Goal: Entertainment & Leisure: Consume media (video, audio)

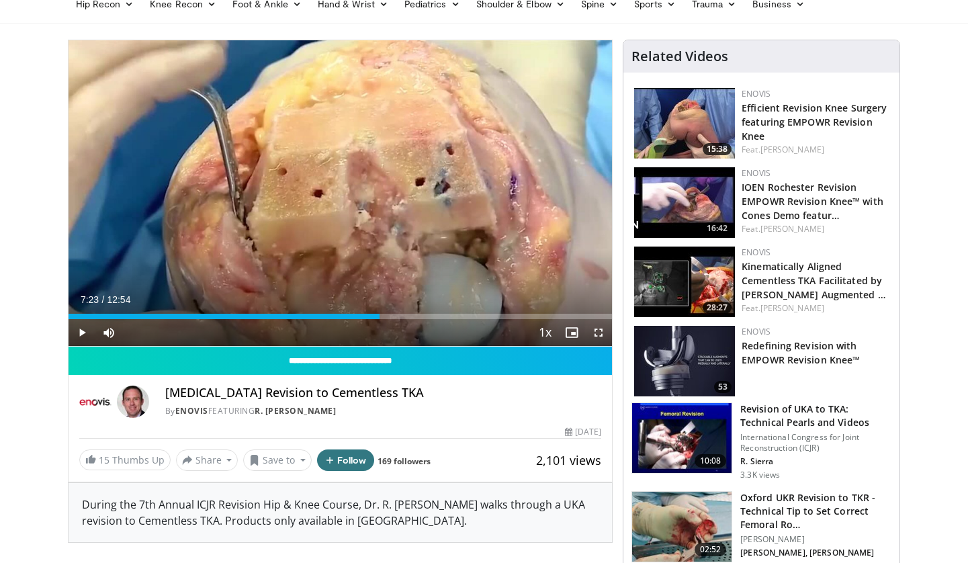
click at [334, 190] on icon "Video Player" at bounding box center [340, 193] width 38 height 38
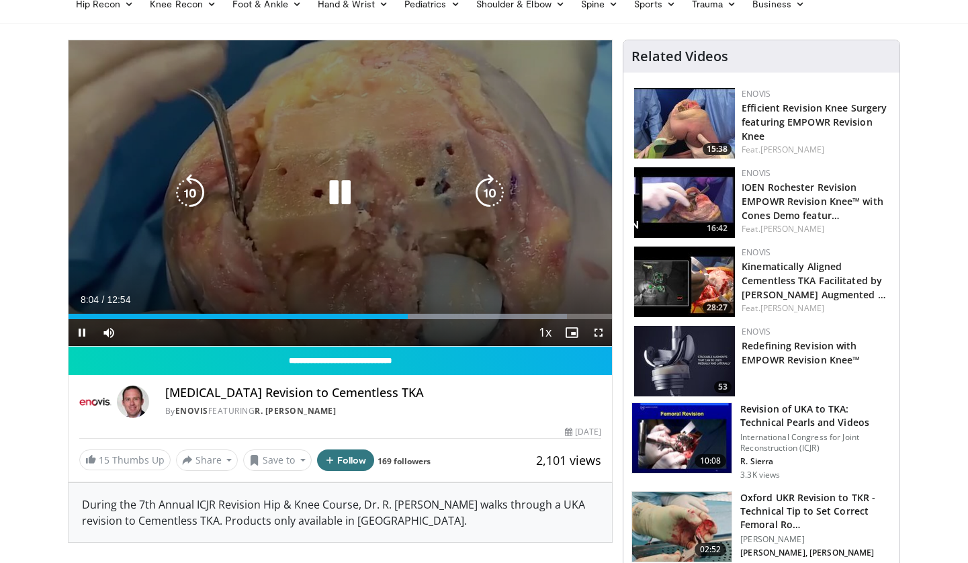
click at [312, 195] on div "Video Player" at bounding box center [340, 192] width 326 height 27
click at [334, 190] on icon "Video Player" at bounding box center [340, 193] width 38 height 38
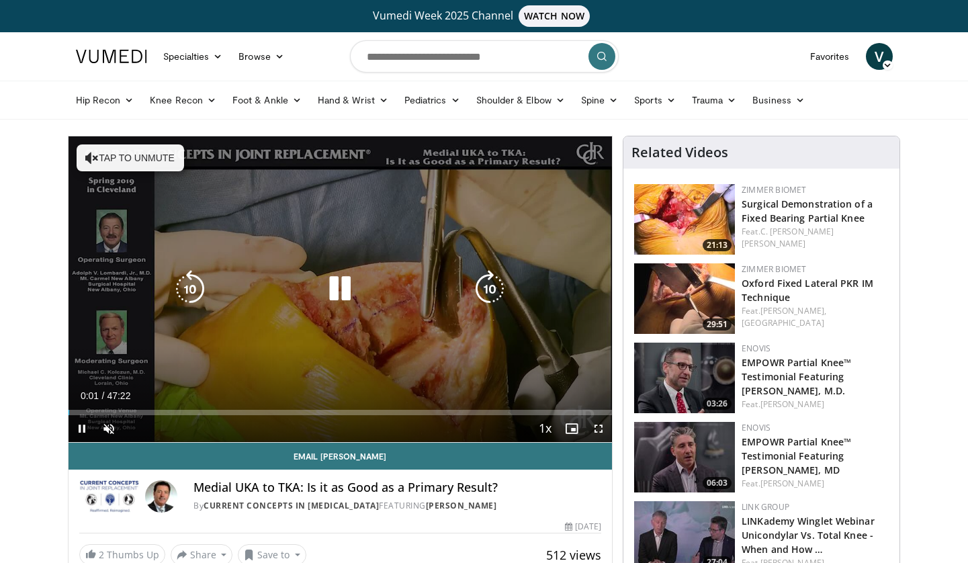
click at [144, 155] on button "Tap to unmute" at bounding box center [130, 157] width 107 height 27
click at [494, 291] on icon "Video Player" at bounding box center [490, 289] width 38 height 38
click at [492, 282] on icon "Video Player" at bounding box center [490, 289] width 38 height 38
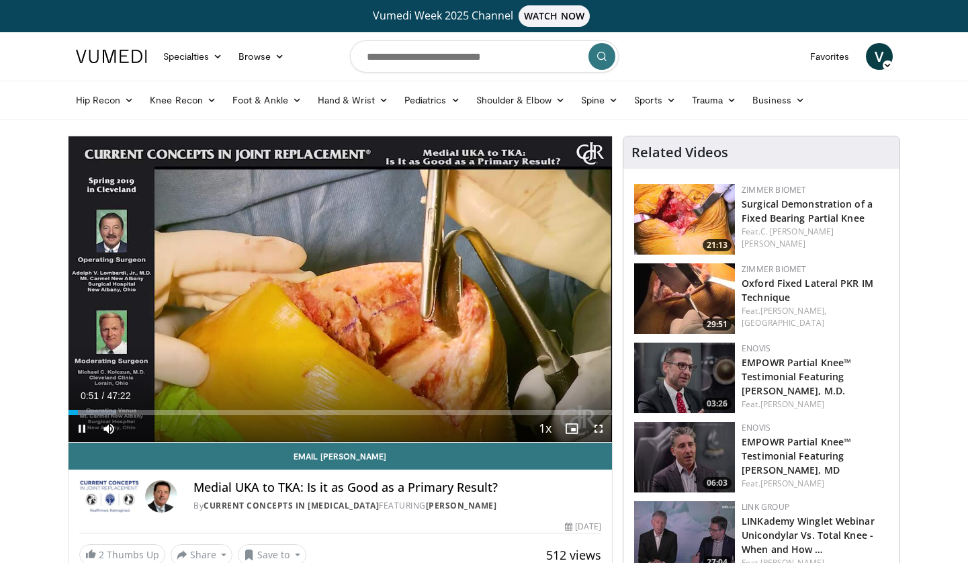
click at [492, 282] on div "10 seconds Tap to unmute" at bounding box center [341, 289] width 544 height 306
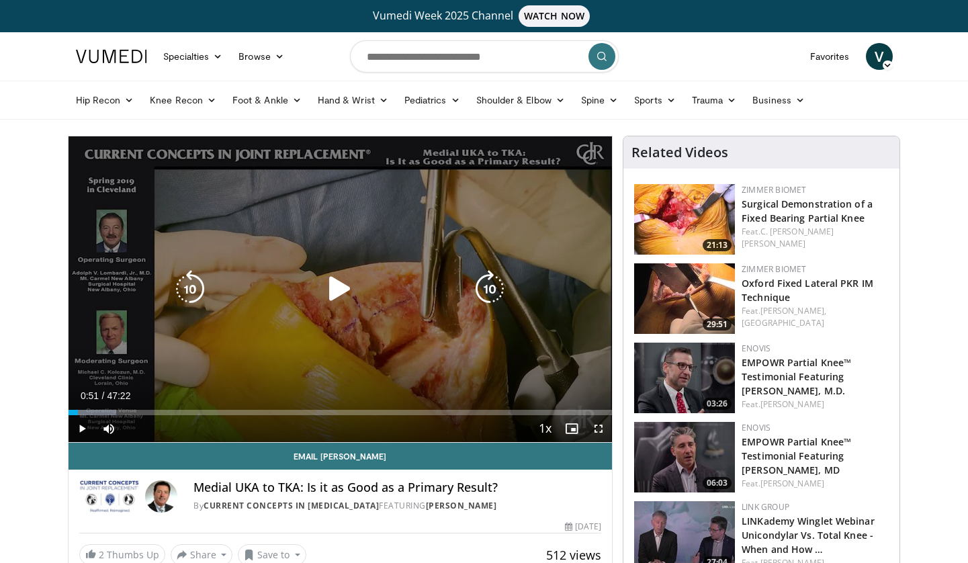
click at [489, 299] on icon "Video Player" at bounding box center [490, 289] width 38 height 38
click at [347, 279] on icon "Video Player" at bounding box center [340, 289] width 38 height 38
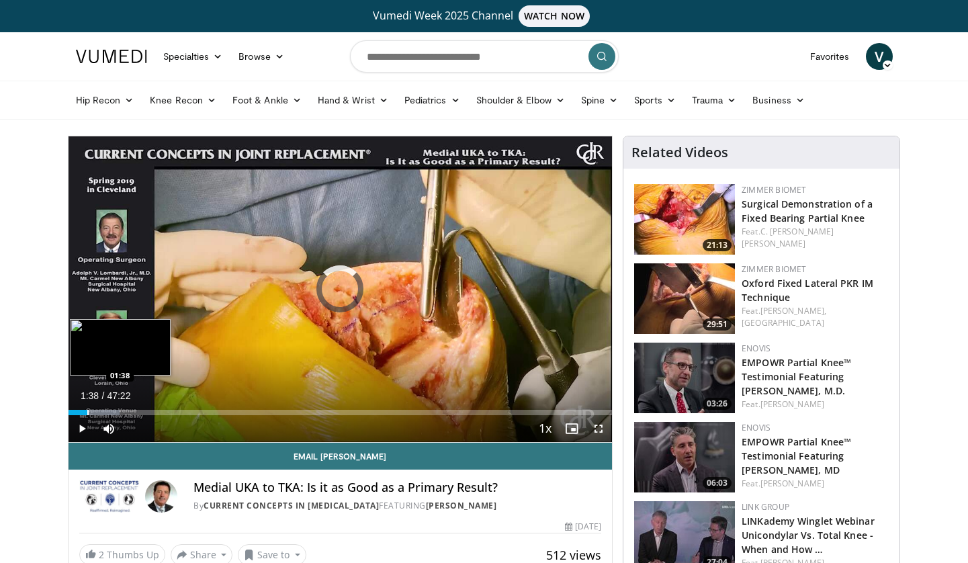
click at [87, 414] on div "Progress Bar" at bounding box center [87, 412] width 1 height 5
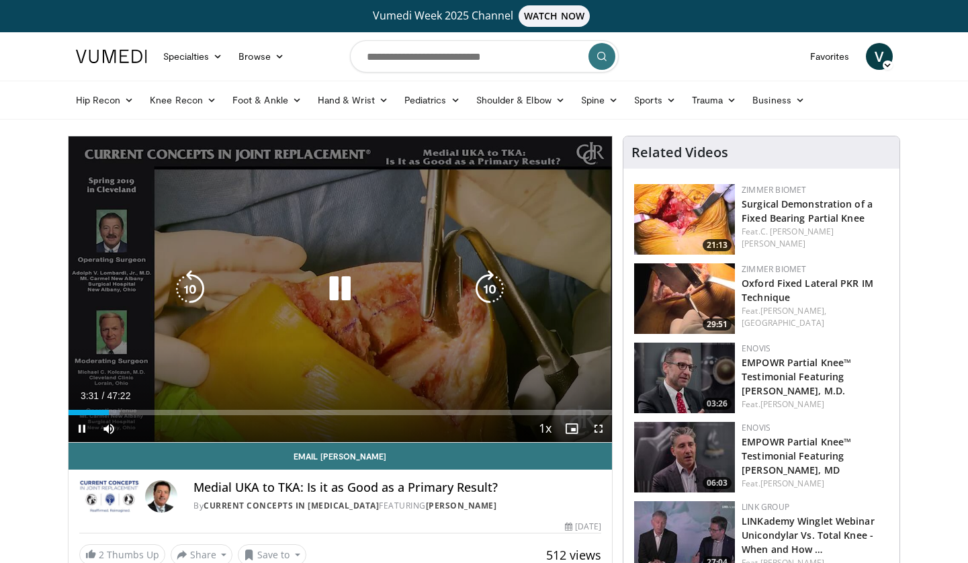
click at [343, 287] on icon "Video Player" at bounding box center [340, 289] width 38 height 38
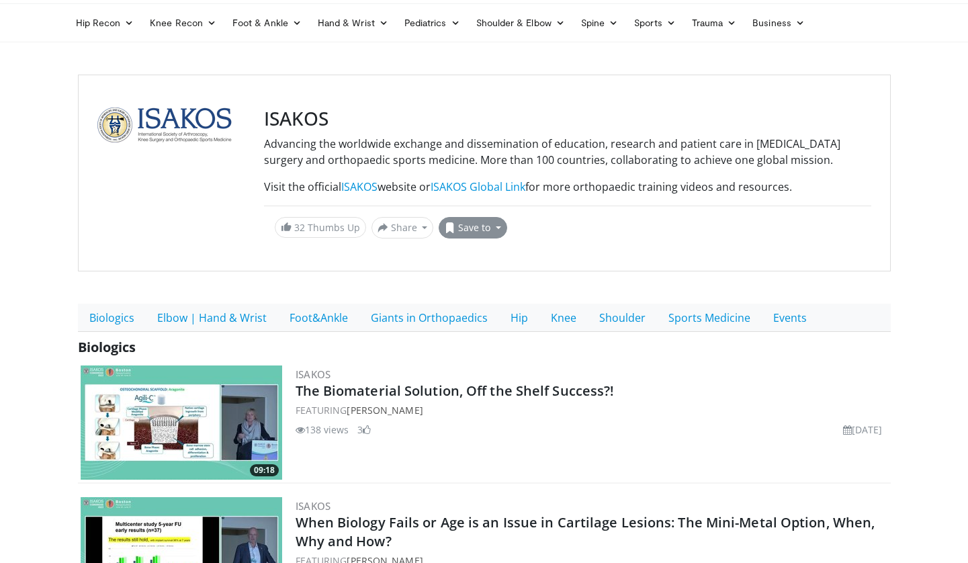
scroll to position [82, 0]
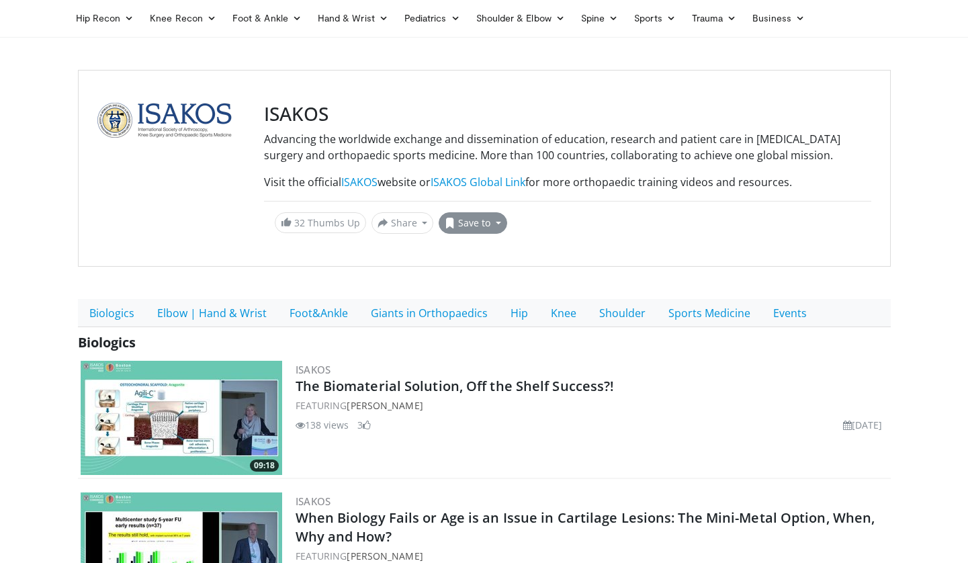
click at [493, 220] on button "Save to" at bounding box center [473, 222] width 69 height 21
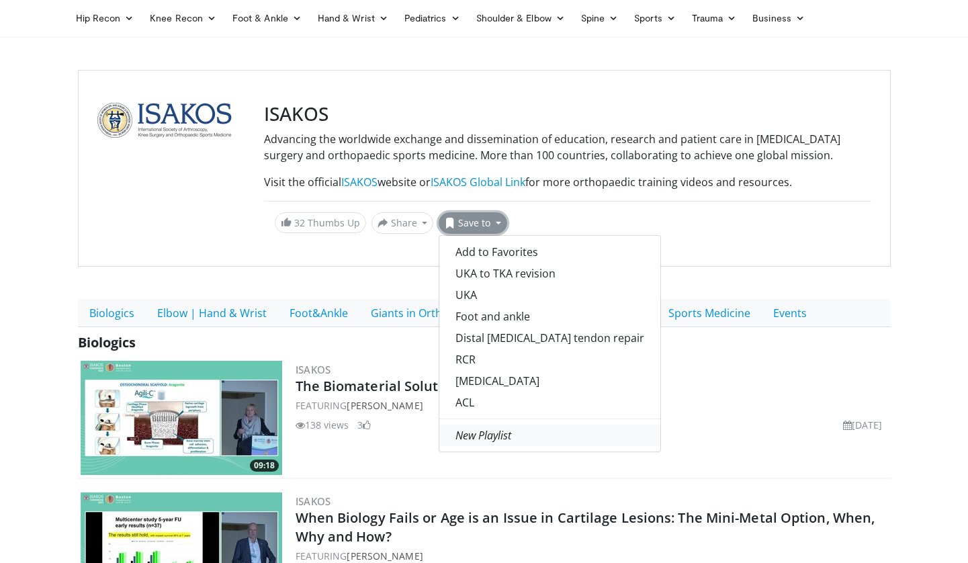
click at [504, 439] on em "New Playlist" at bounding box center [483, 435] width 56 height 15
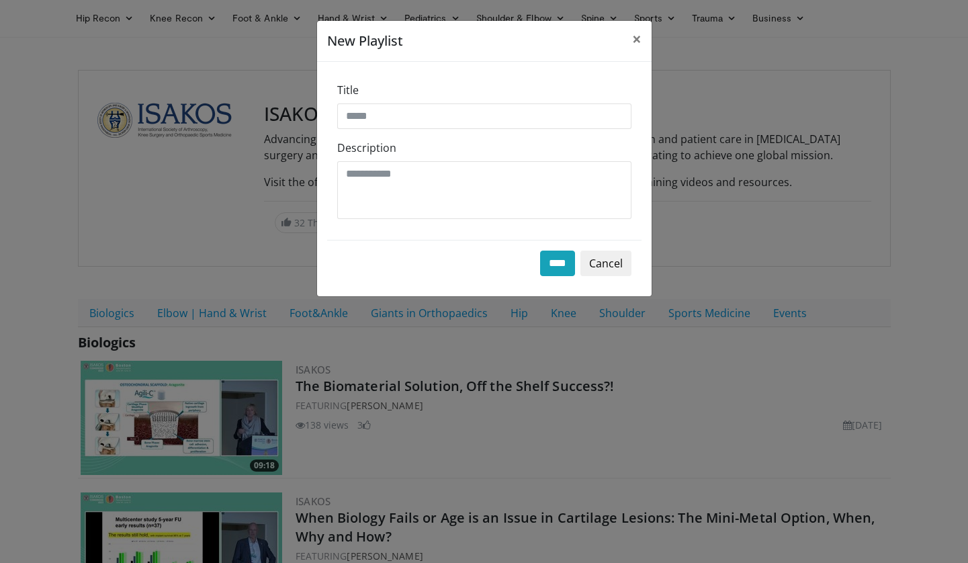
click at [619, 268] on button "Cancel" at bounding box center [605, 264] width 51 height 26
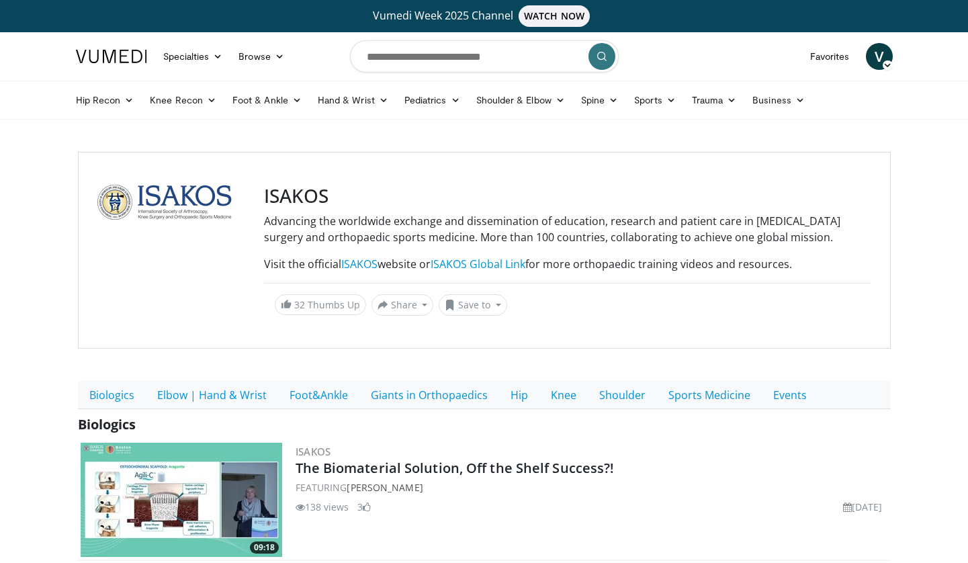
scroll to position [0, 0]
click at [182, 203] on img at bounding box center [164, 202] width 134 height 35
click at [361, 269] on link "ISAKOS" at bounding box center [359, 264] width 36 height 15
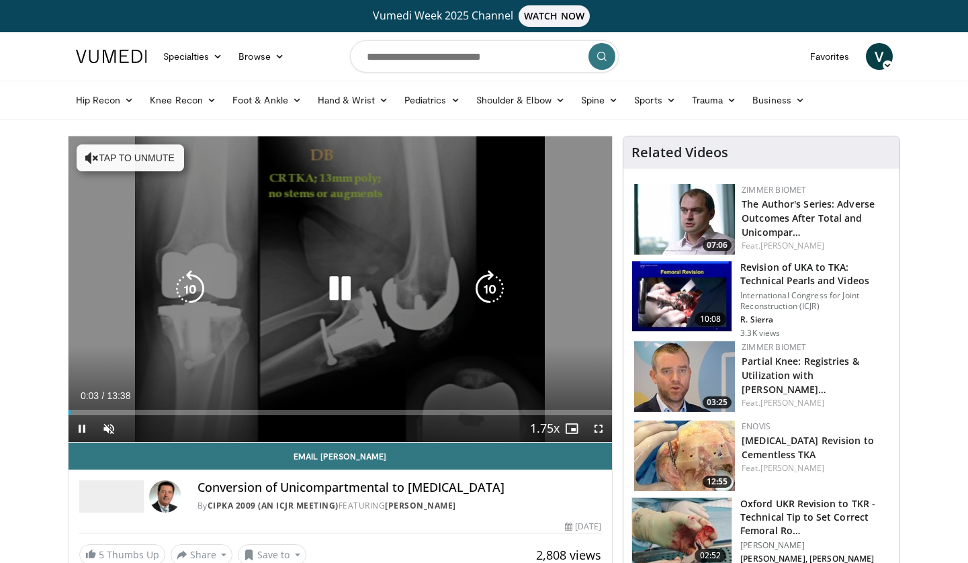
click at [484, 300] on icon "Video Player" at bounding box center [490, 289] width 38 height 38
click at [138, 163] on button "Tap to unmute" at bounding box center [130, 157] width 107 height 27
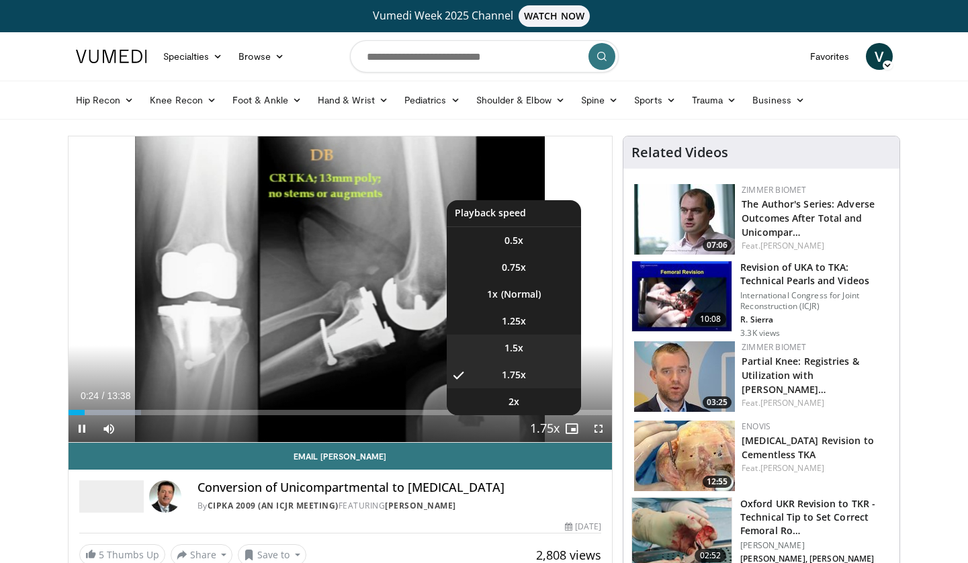
click at [523, 348] on span "1.5x" at bounding box center [513, 347] width 19 height 13
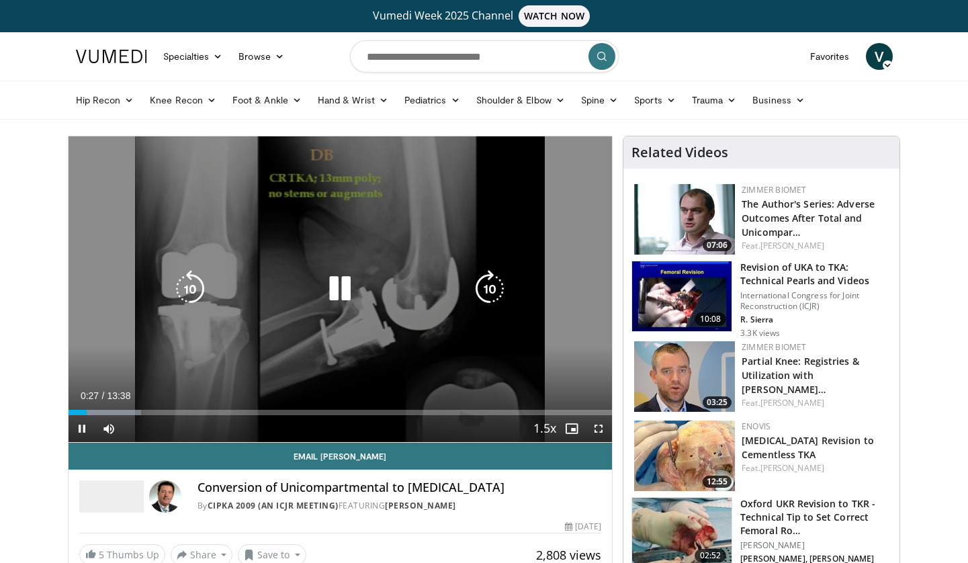
click at [183, 286] on icon "Video Player" at bounding box center [190, 289] width 38 height 38
click at [220, 308] on div "10 seconds Tap to unmute" at bounding box center [341, 289] width 544 height 306
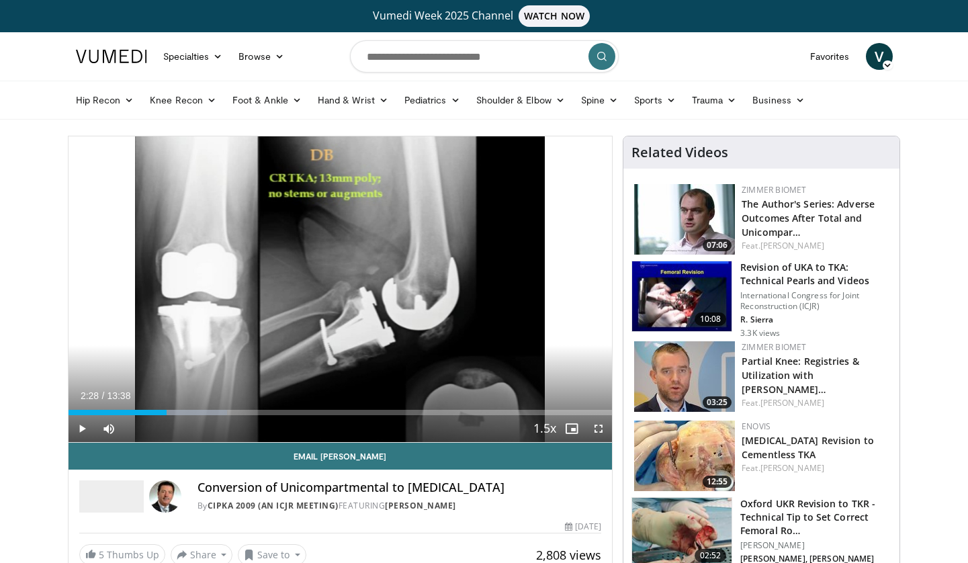
click at [220, 308] on div "10 seconds Tap to unmute" at bounding box center [341, 289] width 544 height 306
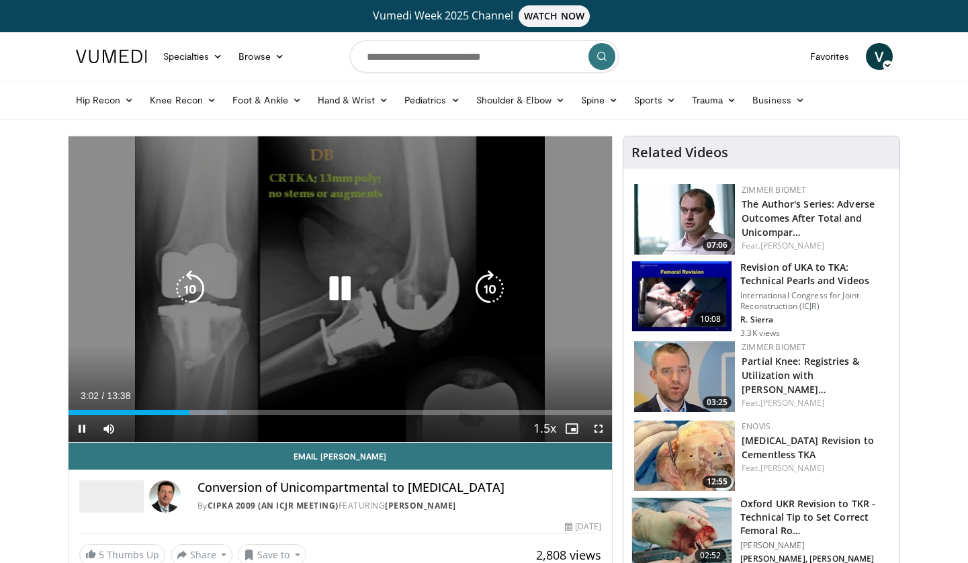
click at [563, 382] on div "10 seconds Tap to unmute" at bounding box center [341, 289] width 544 height 306
click at [345, 255] on div "10 seconds Tap to unmute" at bounding box center [341, 289] width 544 height 306
click at [341, 289] on icon "Video Player" at bounding box center [340, 289] width 38 height 38
click at [332, 293] on icon "Video Player" at bounding box center [340, 289] width 38 height 38
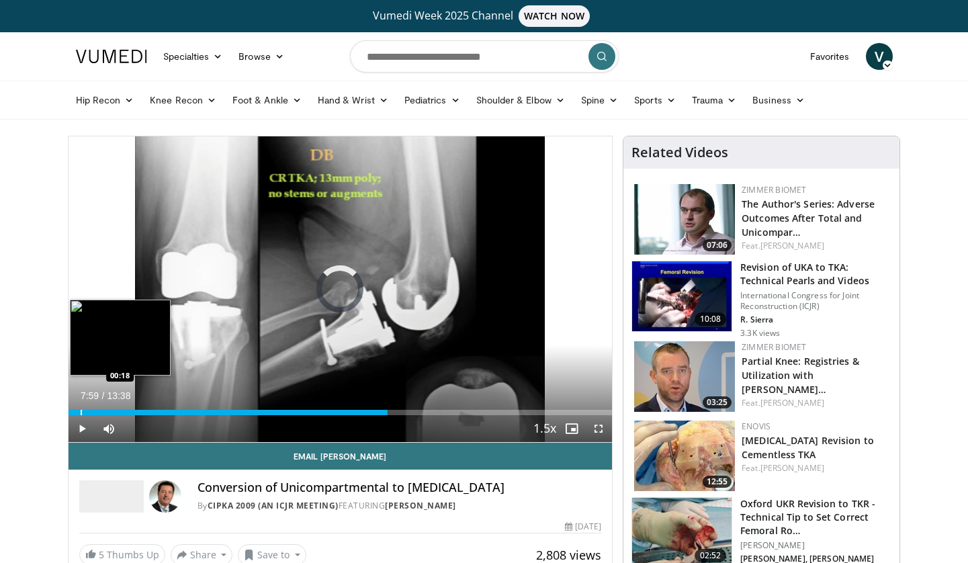
click at [81, 414] on div "Progress Bar" at bounding box center [81, 412] width 1 height 5
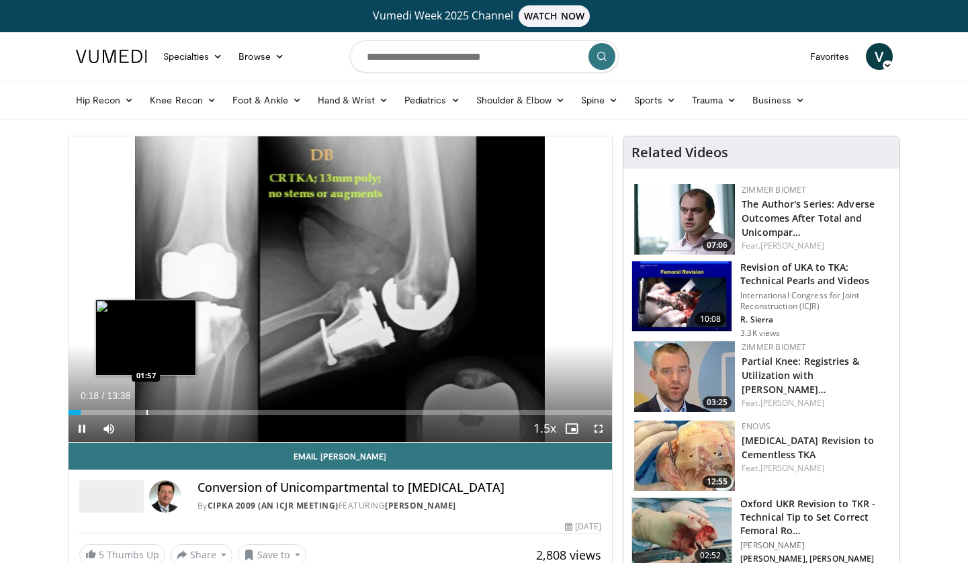
click at [146, 410] on div "Progress Bar" at bounding box center [146, 412] width 1 height 5
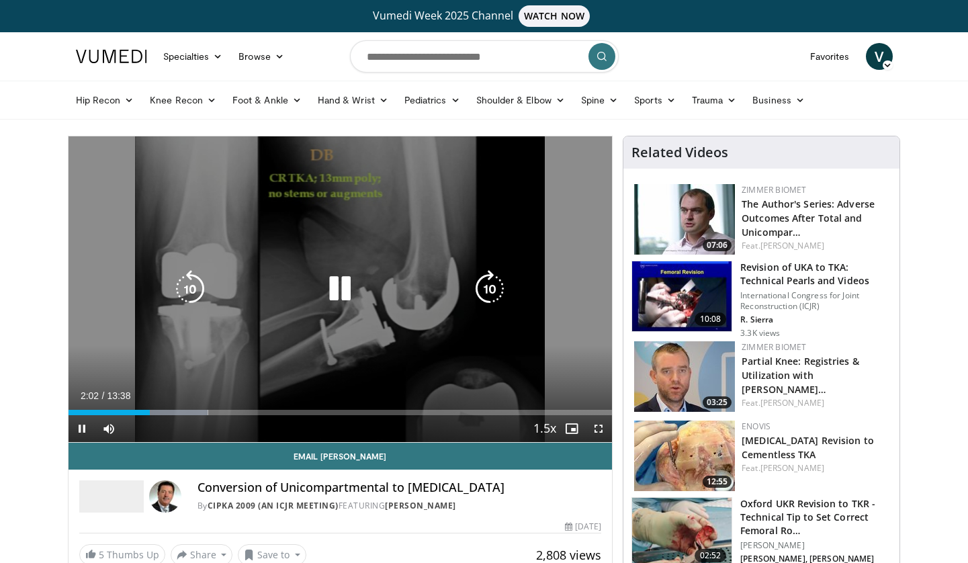
click at [489, 285] on icon "Video Player" at bounding box center [490, 289] width 38 height 38
click at [488, 284] on icon "Video Player" at bounding box center [490, 289] width 38 height 38
click at [469, 227] on div "10 seconds Tap to unmute" at bounding box center [341, 289] width 544 height 306
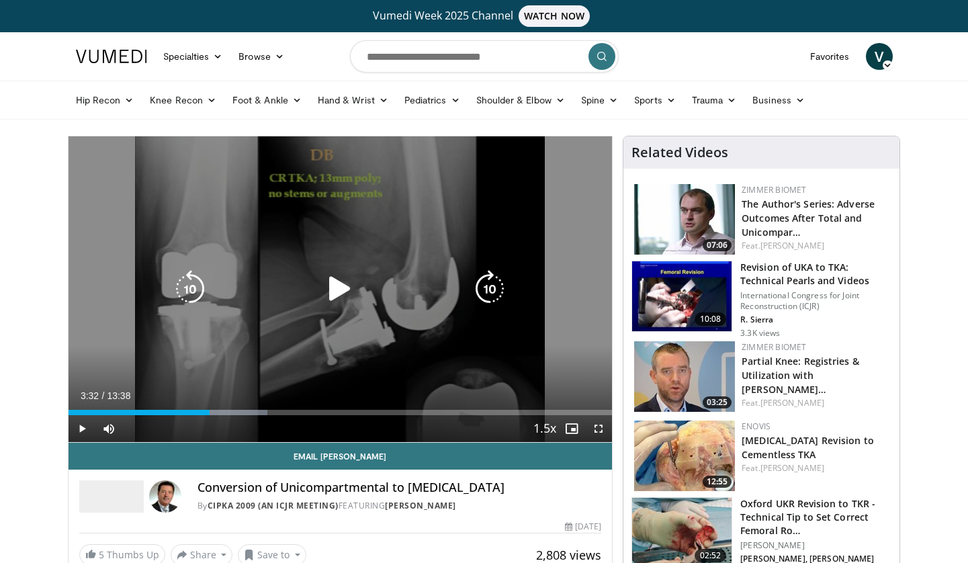
click at [331, 284] on icon "Video Player" at bounding box center [340, 289] width 38 height 38
click at [488, 288] on icon "Video Player" at bounding box center [490, 289] width 38 height 38
click at [196, 280] on icon "Video Player" at bounding box center [190, 289] width 38 height 38
click at [490, 297] on icon "Video Player" at bounding box center [490, 289] width 38 height 38
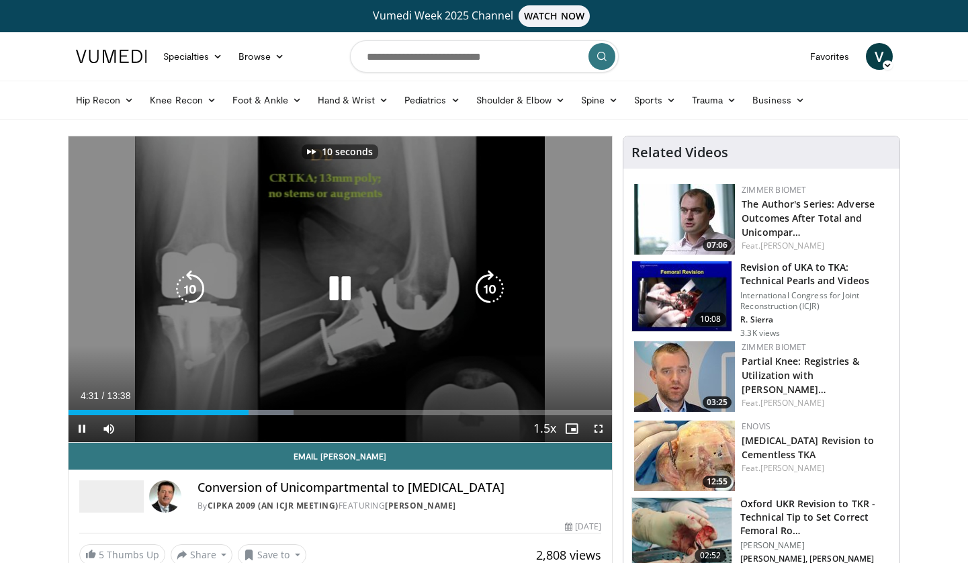
click at [490, 297] on icon "Video Player" at bounding box center [490, 289] width 38 height 38
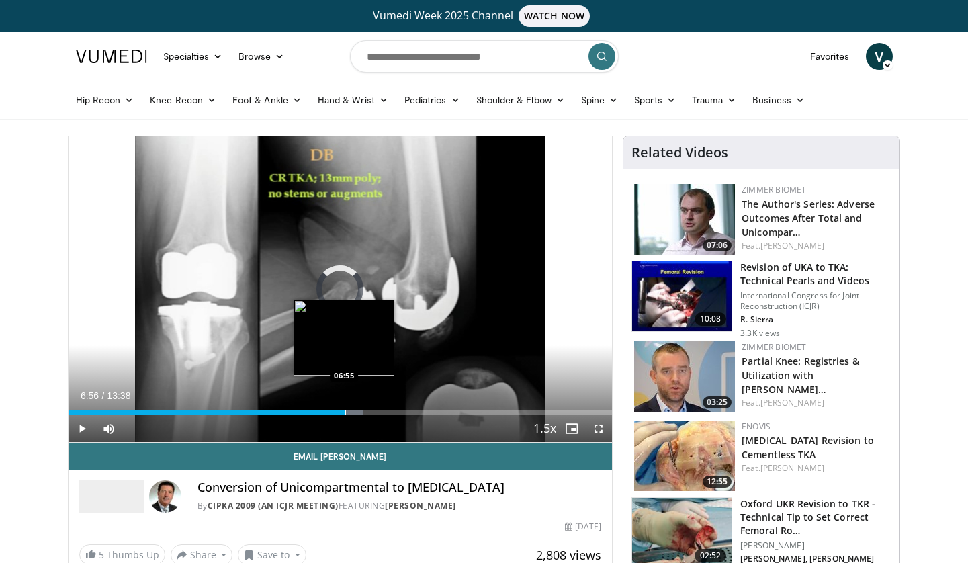
click at [345, 408] on div "Loaded : 54.32% 06:56 06:55" at bounding box center [341, 408] width 544 height 13
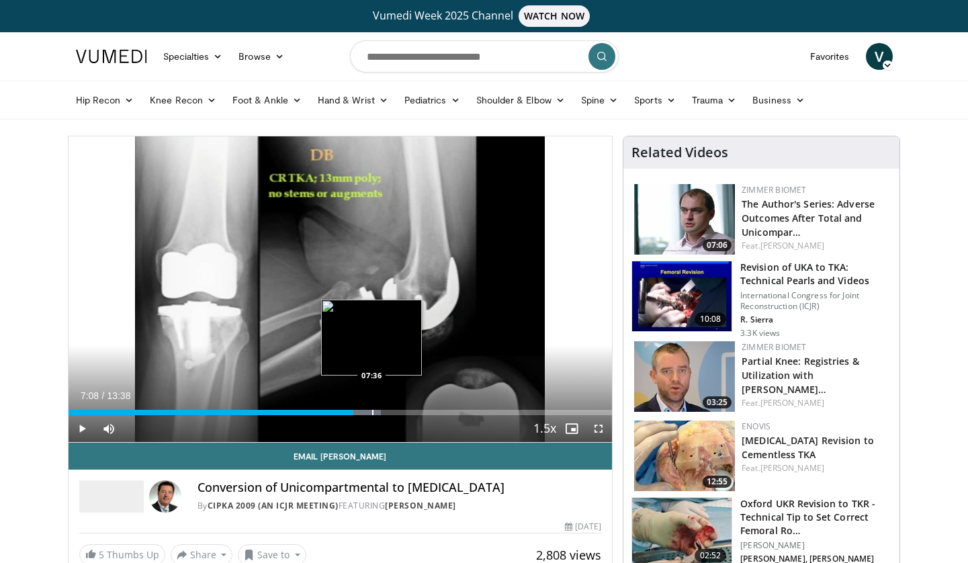
click at [372, 410] on div "Progress Bar" at bounding box center [372, 412] width 1 height 5
click at [365, 413] on div "Progress Bar" at bounding box center [365, 412] width 1 height 5
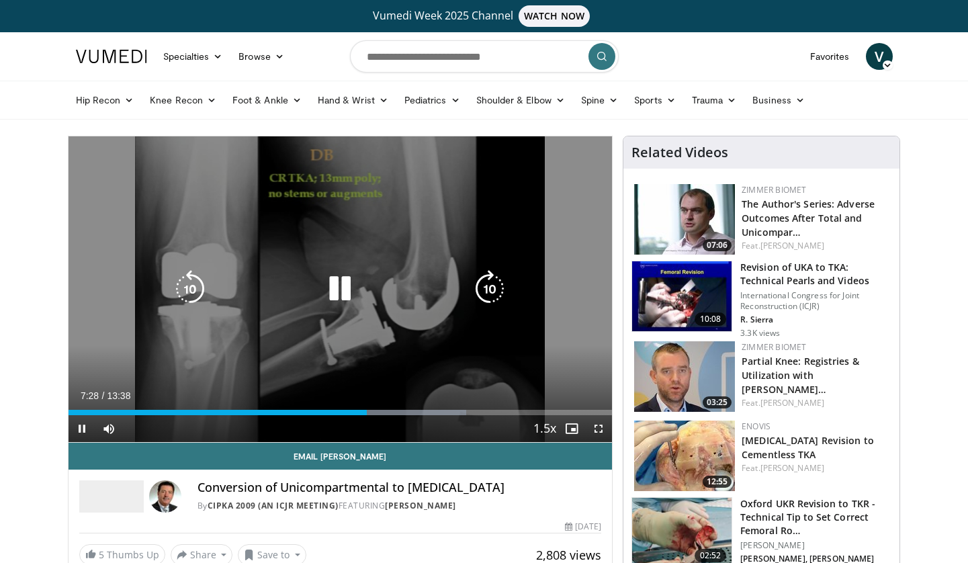
click at [498, 281] on icon "Video Player" at bounding box center [490, 289] width 38 height 38
click at [189, 285] on icon "Video Player" at bounding box center [190, 289] width 38 height 38
click at [186, 288] on icon "Video Player" at bounding box center [190, 289] width 38 height 38
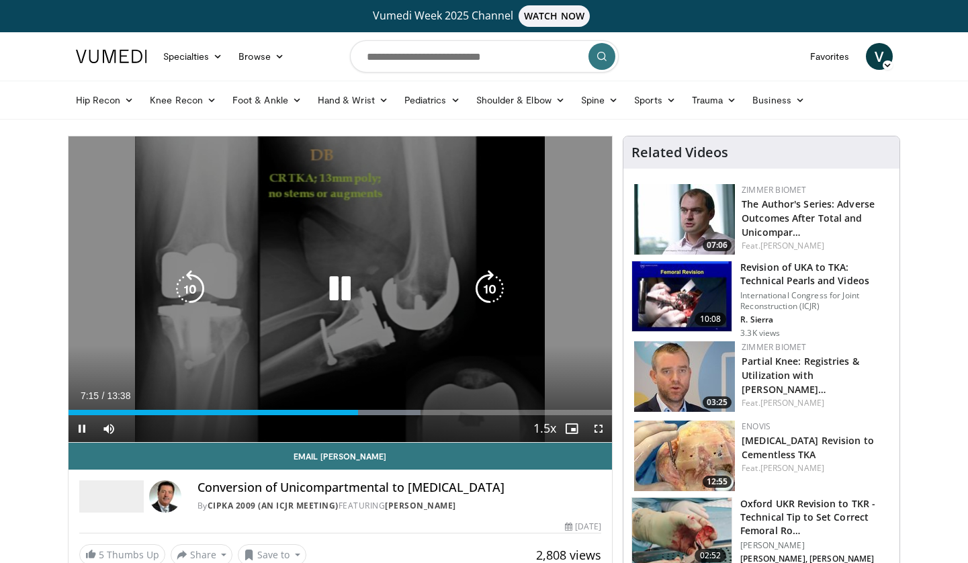
click at [191, 284] on icon "Video Player" at bounding box center [190, 289] width 38 height 38
click at [210, 302] on div "Video Player" at bounding box center [340, 288] width 326 height 27
click at [195, 289] on icon "Video Player" at bounding box center [190, 289] width 38 height 38
click at [334, 299] on icon "Video Player" at bounding box center [340, 289] width 38 height 38
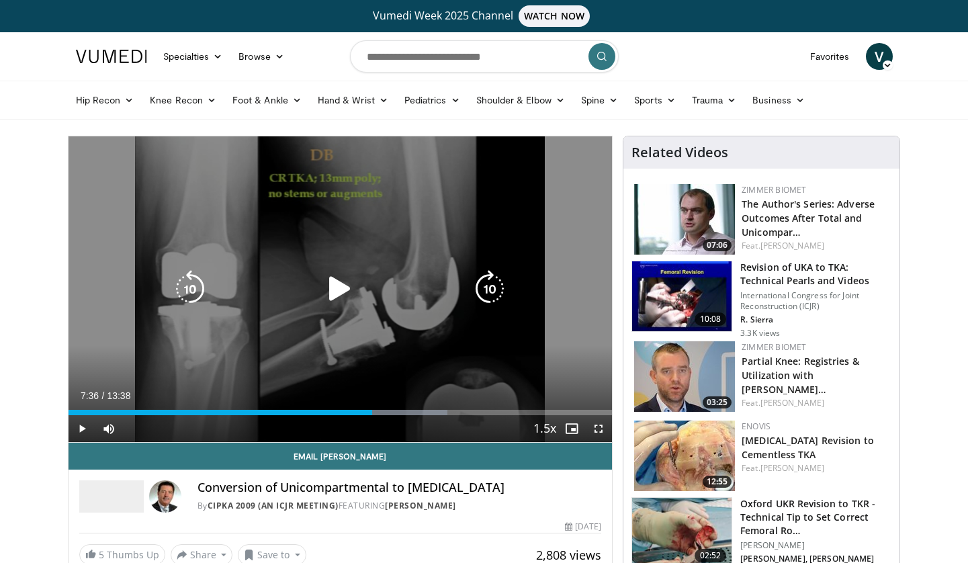
click at [335, 296] on icon "Video Player" at bounding box center [340, 289] width 38 height 38
click at [183, 289] on icon "Video Player" at bounding box center [190, 289] width 38 height 38
click at [346, 291] on icon "Video Player" at bounding box center [340, 289] width 38 height 38
click at [347, 290] on icon "Video Player" at bounding box center [340, 289] width 38 height 38
click at [336, 287] on icon "Video Player" at bounding box center [340, 289] width 38 height 38
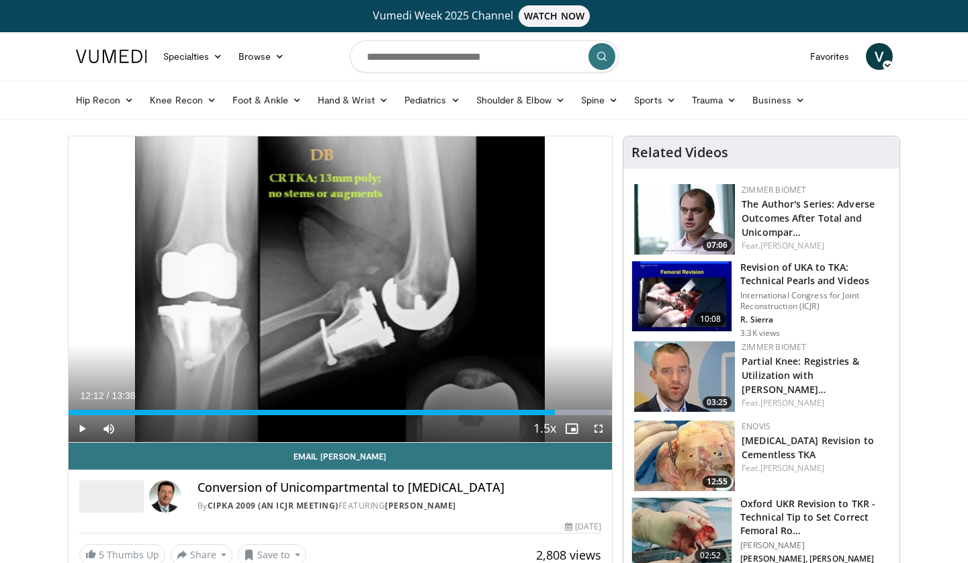
click at [336, 287] on div "10 seconds Tap to unmute" at bounding box center [341, 289] width 544 height 306
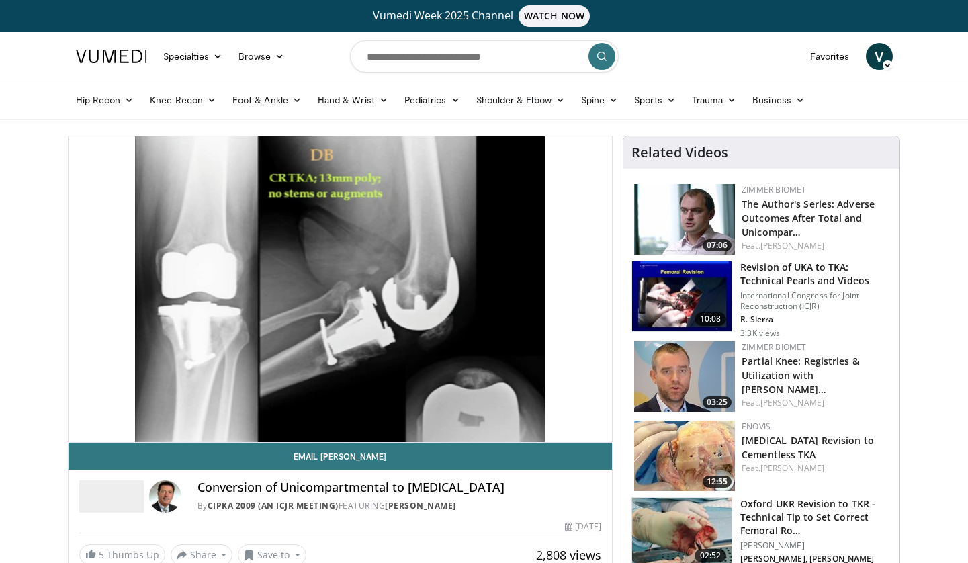
click at [336, 279] on div "10 seconds Tap to unmute" at bounding box center [341, 289] width 544 height 306
